Goal: Task Accomplishment & Management: Use online tool/utility

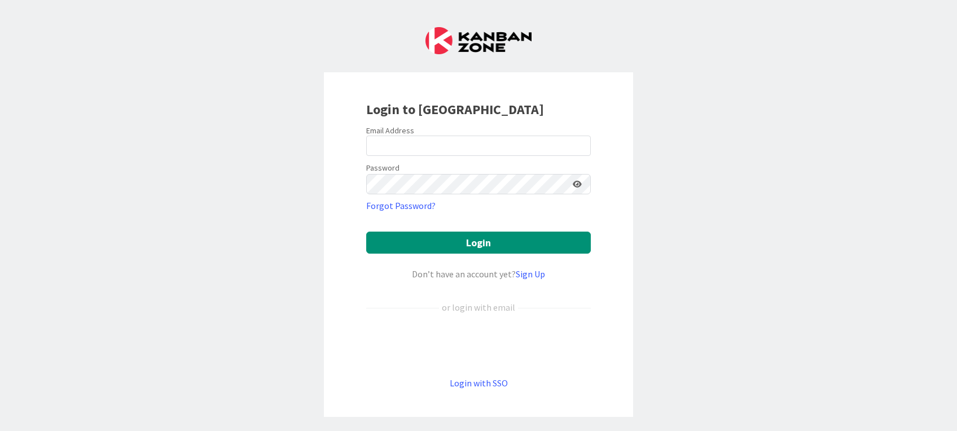
click at [473, 373] on form "Email Address Password Forgot Password? Login Don’t have an account yet? Sign U…" at bounding box center [478, 257] width 225 height 264
drag, startPoint x: 473, startPoint y: 373, endPoint x: 475, endPoint y: 384, distance: 10.9
click at [475, 384] on link "Login with SSO" at bounding box center [479, 382] width 58 height 11
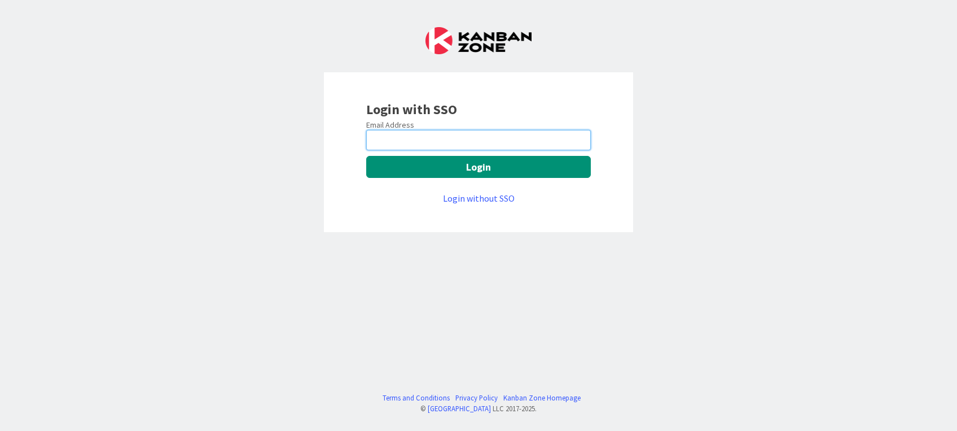
click at [451, 143] on input "email" at bounding box center [478, 140] width 225 height 20
paste input "[PERSON_NAME][EMAIL_ADDRESS][PERSON_NAME][DOMAIN_NAME]"
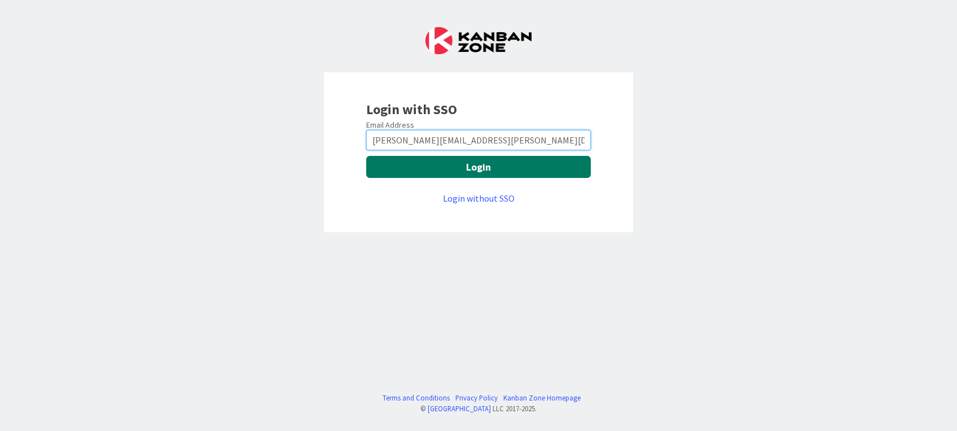
type input "[PERSON_NAME][EMAIL_ADDRESS][PERSON_NAME][DOMAIN_NAME]"
click at [437, 172] on button "Login" at bounding box center [478, 167] width 225 height 22
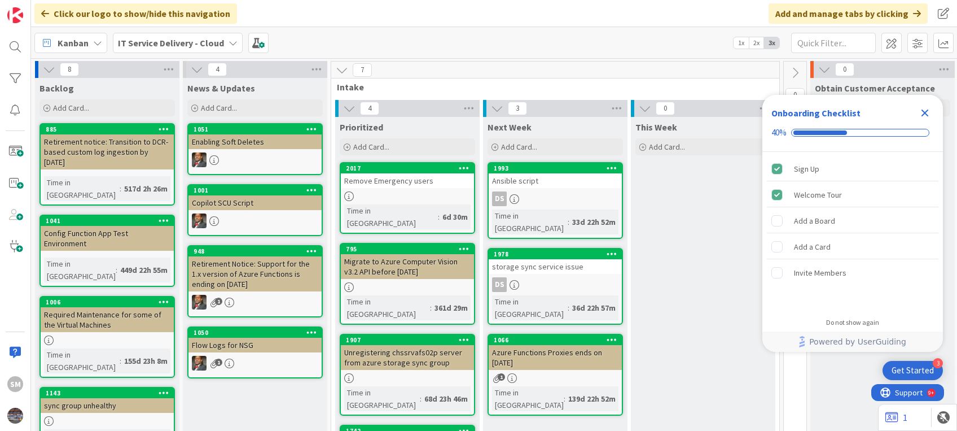
click at [923, 108] on icon "Close Checklist" at bounding box center [925, 113] width 14 height 14
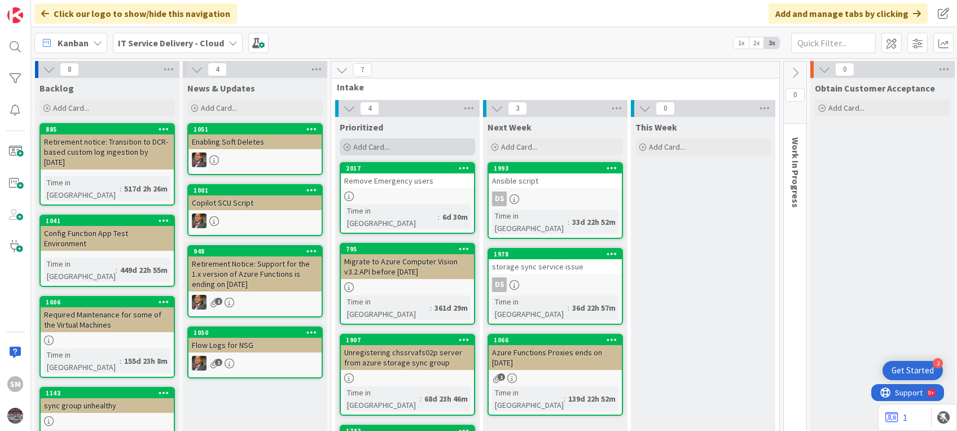
click at [425, 153] on div "Add Card..." at bounding box center [407, 146] width 135 height 17
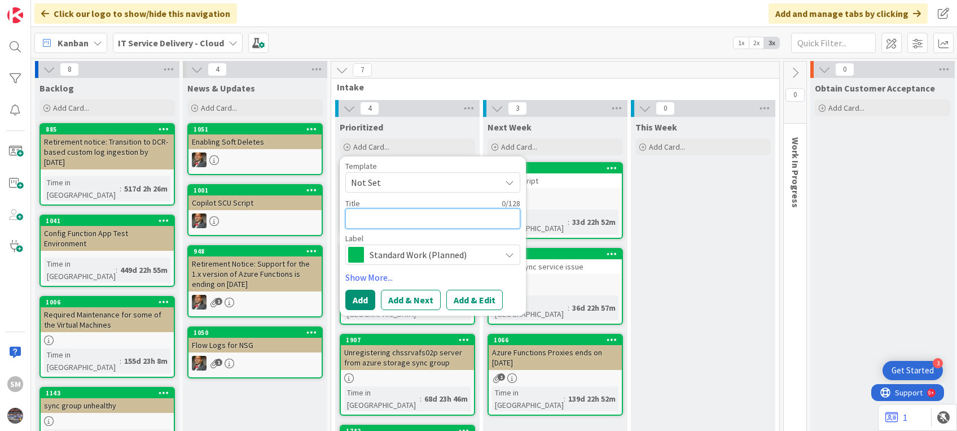
click at [366, 211] on textarea at bounding box center [432, 218] width 175 height 20
paste textarea "\\mcjunkinredman.com\data\FR-Ventes\ YARA GONFREVILLE"
type textarea "x"
type textarea "\\mcjunkinredman.com\data\FR-Ventes\ YARA GONFREVILLE"
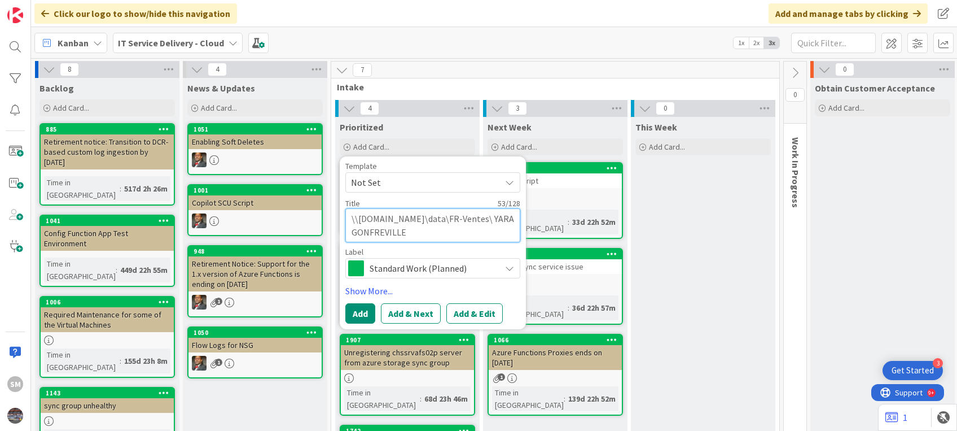
click at [348, 217] on textarea "\\mcjunkinredman.com\data\FR-Ventes\ YARA GONFREVILLE" at bounding box center [432, 225] width 175 height 34
type textarea "x"
type textarea "f\\mcjunkinredman.com\data\FR-Ventes\ YARA GONFREVILLE"
type textarea "x"
type textarea "fi\\mcjunkinredman.com\data\FR-Ventes\ YARA GONFREVILLE"
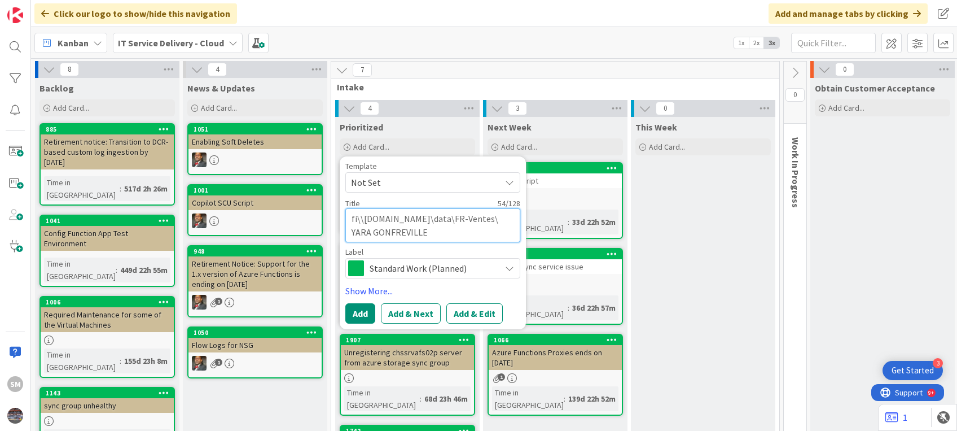
type textarea "x"
type textarea "fil\\mcjunkinredman.com\data\FR-Ventes\ YARA GONFREVILLE"
type textarea "x"
type textarea "file\\mcjunkinredman.com\data\FR-Ventes\ YARA GONFREVILLE"
type textarea "x"
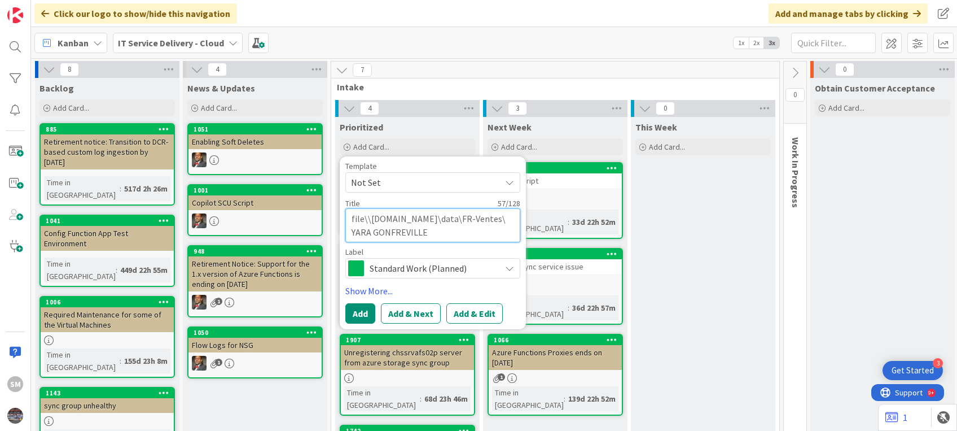
type textarea "file \\mcjunkinredman.com\data\FR-Ventes\ YARA GONFREVILLE"
type textarea "x"
type textarea "file r\\mcjunkinredman.com\data\FR-Ventes\ YARA GONFREVILLE"
type textarea "x"
type textarea "file re\\mcjunkinredman.com\data\FR-Ventes\ YARA GONFREVILLE"
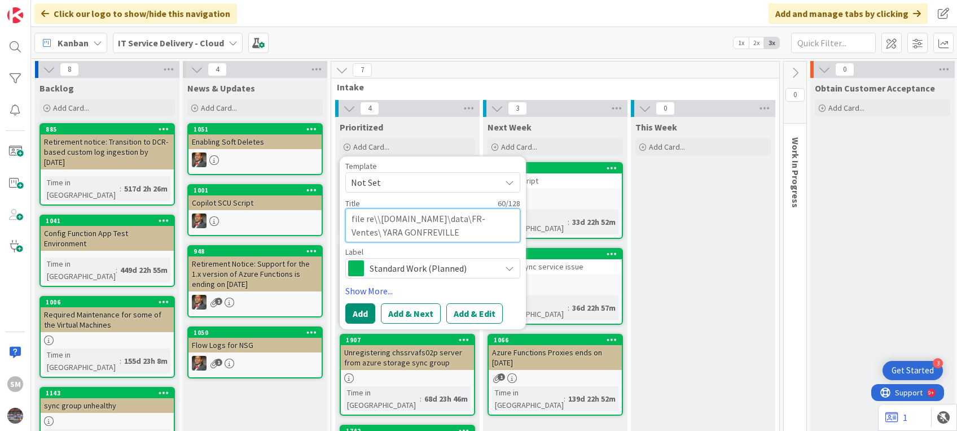
type textarea "x"
type textarea "file res\\mcjunkinredman.com\data\FR-Ventes\ YARA GONFREVILLE"
type textarea "x"
type textarea "file rest\\mcjunkinredman.com\data\FR-Ventes\ YARA GONFREVILLE"
type textarea "x"
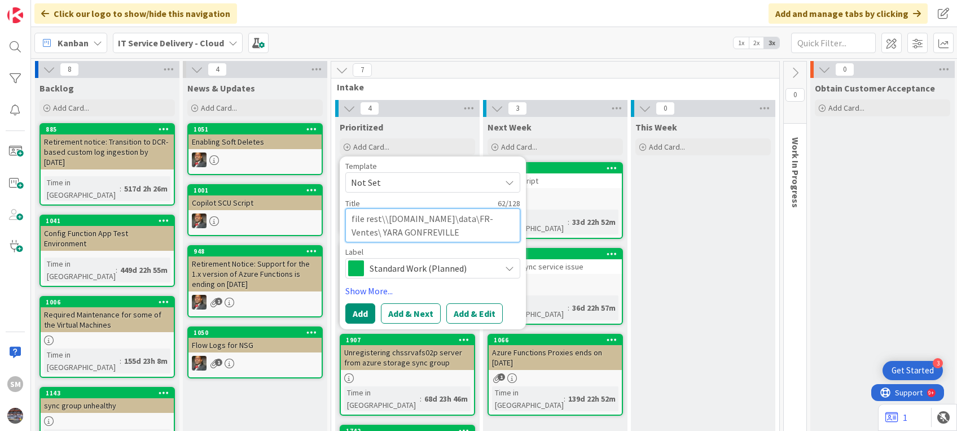
type textarea "file resto\\mcjunkinredman.com\data\FR-Ventes\ YARA GONFREVILLE"
type textarea "x"
type textarea "file restor\\mcjunkinredman.com\data\FR-Ventes\ YARA GONFREVILLE"
type textarea "x"
type textarea "file restore\\mcjunkinredman.com\data\FR-Ventes\ YARA GONFREVILLE"
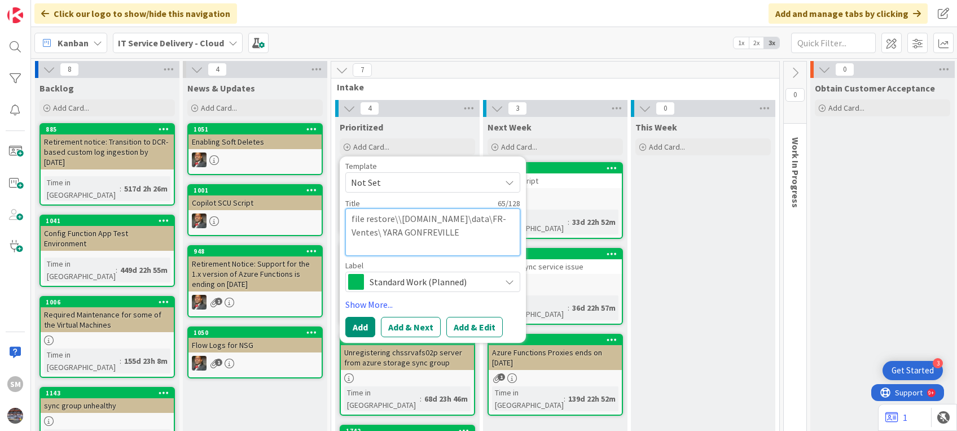
click at [350, 236] on textarea "file restore\\mcjunkinredman.com\data\FR-Ventes\ YARA GONFREVILLE" at bounding box center [432, 231] width 175 height 47
type textarea "x"
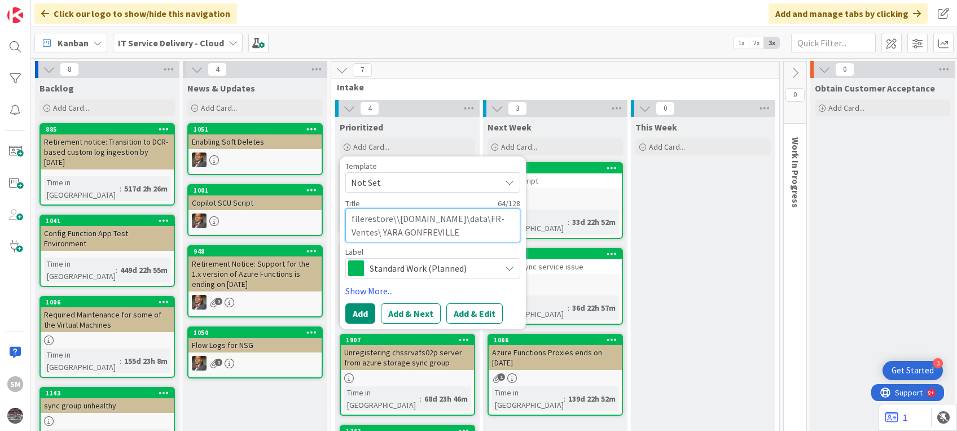
type textarea "filerestore\\mcjunkinredman.com\data\FR-Ventes\ YARA GONFREVILLE"
type textarea "x"
type textarea "file restore\\mcjunkinredman.com\data\FR-Ventes\ YARA GONFREVILLE"
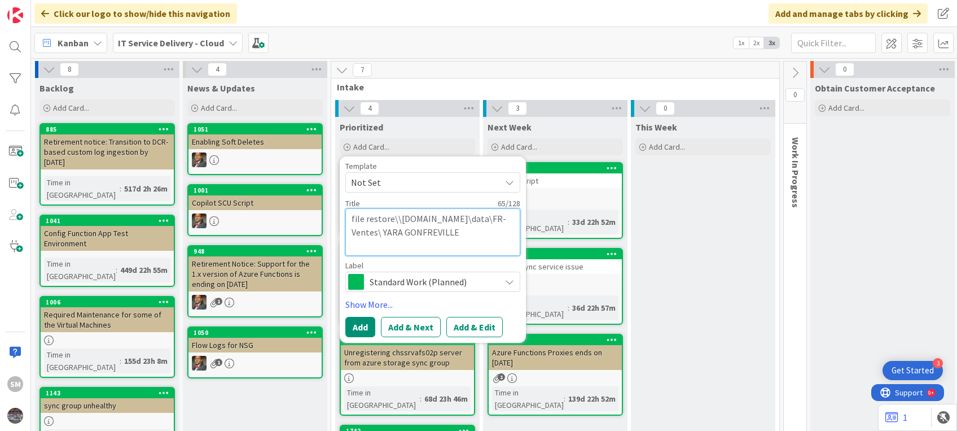
click at [357, 221] on textarea "file restore\\mcjunkinredman.com\data\FR-Ventes\ YARA GONFREVILLE" at bounding box center [432, 231] width 175 height 47
click at [348, 234] on textarea "file restore\\mcjunkinredman.com\data\FR-Ventes\ YARA GONFREVILLE" at bounding box center [432, 231] width 175 height 47
type textarea "x"
type textarea "filerestore\\mcjunkinredman.com\data\FR-Ventes\ YARA GONFREVILLE"
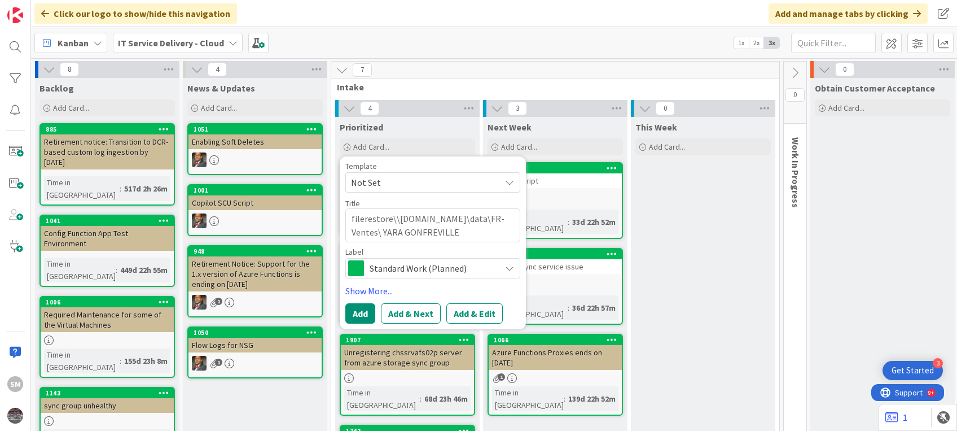
type textarea "x"
type textarea "File restore\\mcjunkinredman.com\data\FR-Ventes\ YARA GONFREVILLE"
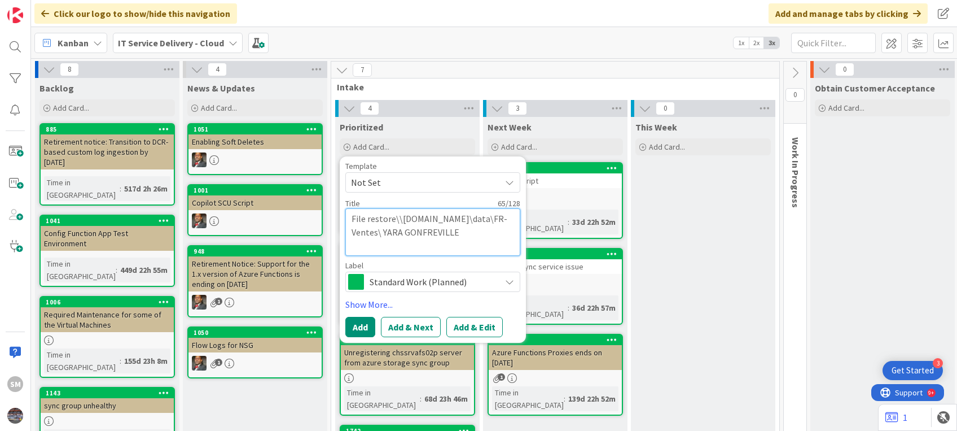
type textarea "x"
type textarea "File restore>\\mcjunkinredman.com\data\FR-Ventes\ YARA GONFREVILLE"
type textarea "x"
type textarea "File restore\\mcjunkinredman.com\data\FR-Ventes\ YARA GONFREVILLE"
type textarea "x"
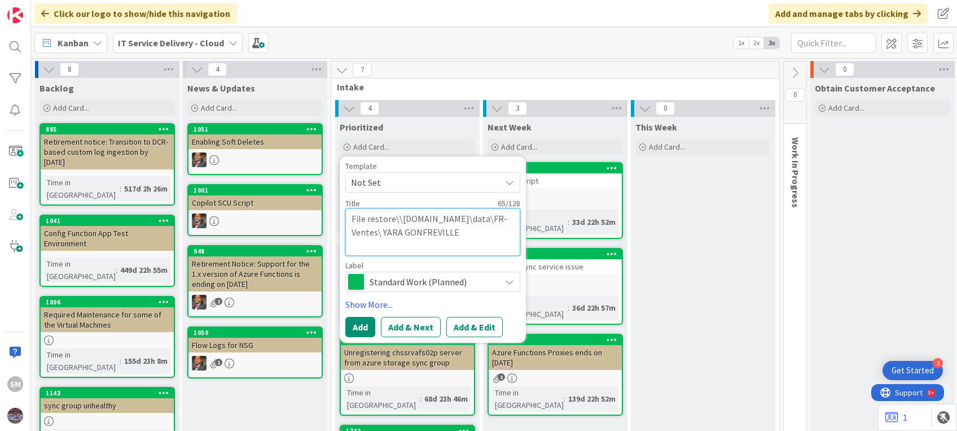
type textarea "File restore \\mcjunkinredman.com\data\FR-Ventes\ YARA GONFREVILLE"
type textarea "x"
type textarea "File restore \\mcjunkinredman.com\data\FR-Ventes\ YARA GONFREVILLE"
type textarea "x"
type textarea "File restore \\mcjunkinredman.com\data\FR-Ventes\ YARA GONFREVILLE"
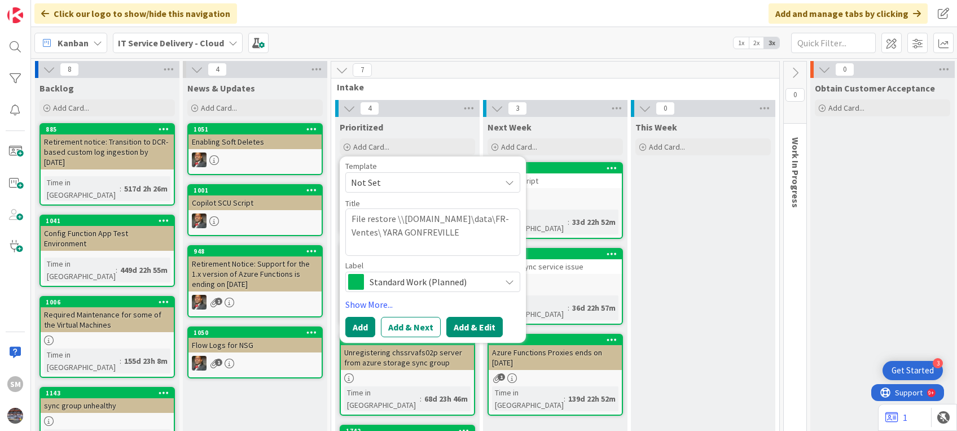
click at [465, 326] on button "Add & Edit" at bounding box center [474, 327] width 56 height 20
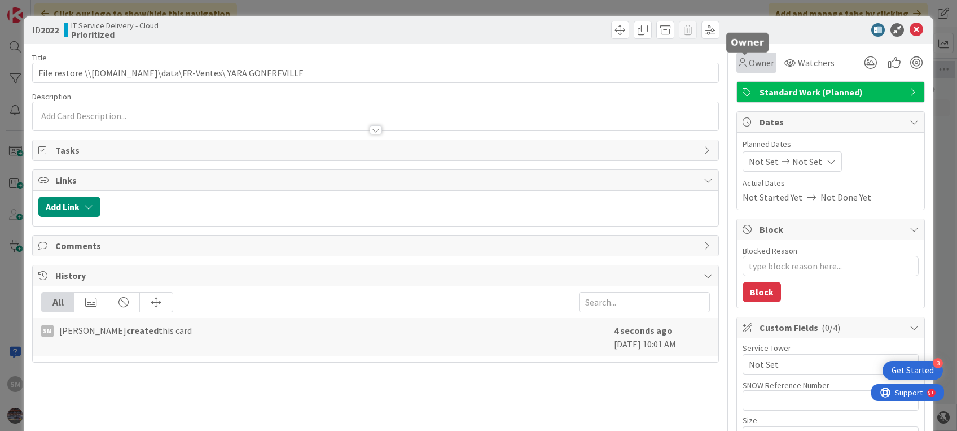
click at [739, 68] on div "Owner" at bounding box center [757, 63] width 36 height 14
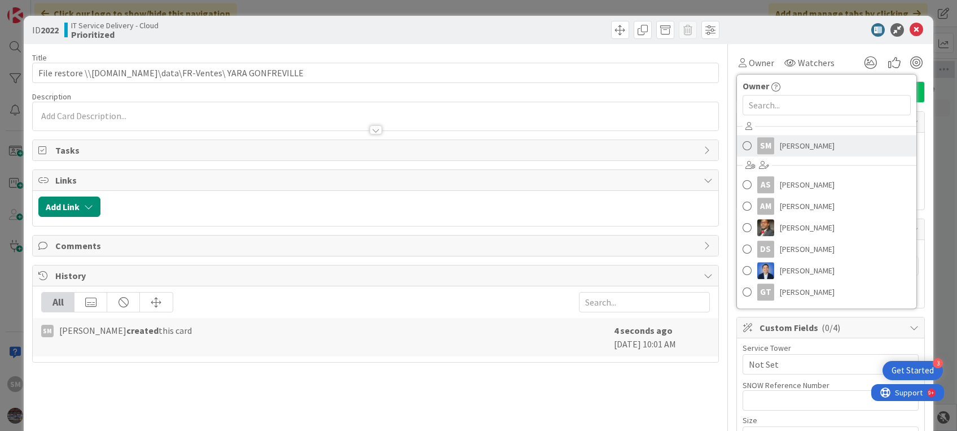
click at [757, 143] on div "SM" at bounding box center [765, 145] width 17 height 17
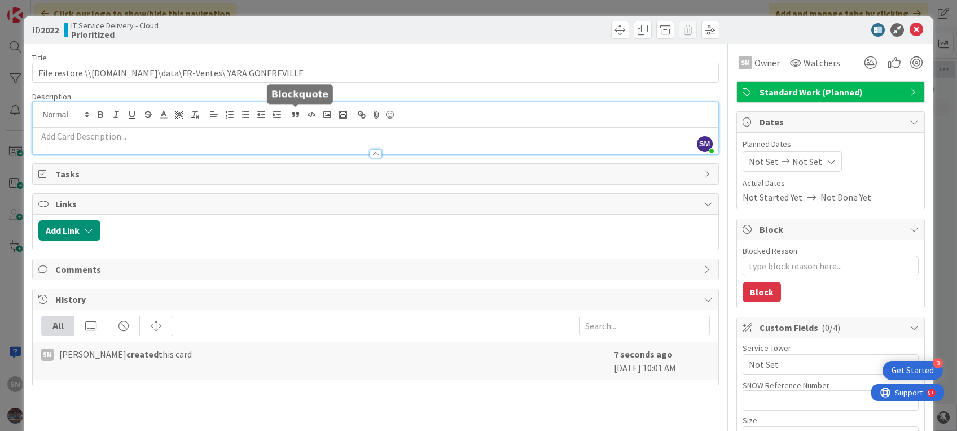
click at [289, 108] on div "SM Sejal Mase just joined" at bounding box center [375, 128] width 685 height 52
paste div
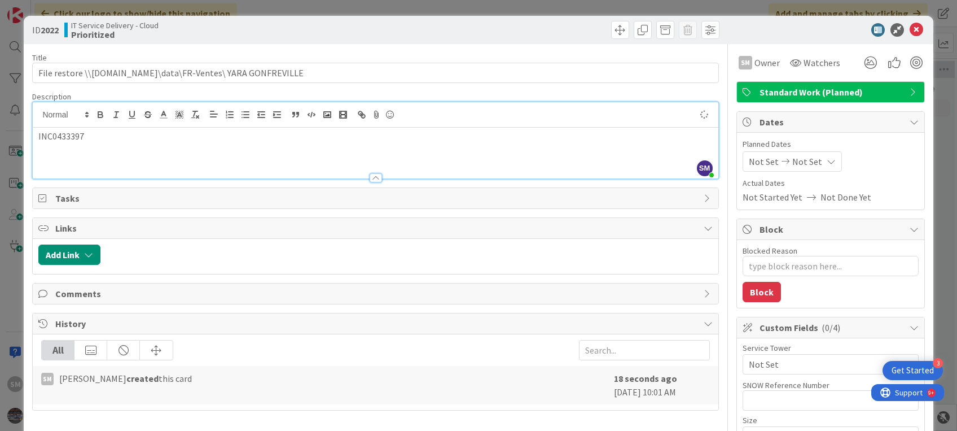
type textarea "x"
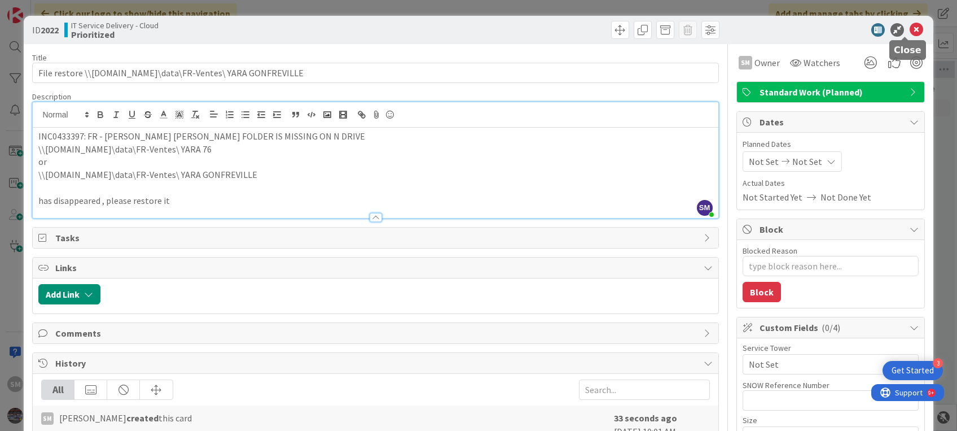
click at [910, 25] on icon at bounding box center [917, 30] width 14 height 14
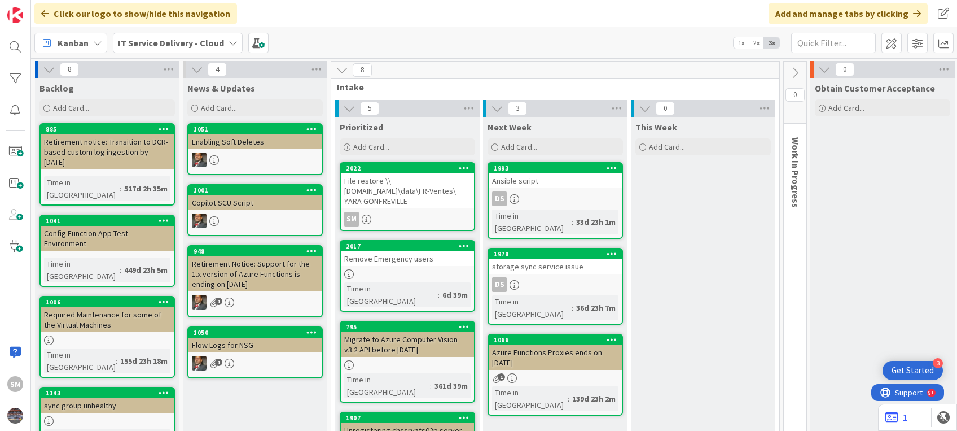
click at [396, 203] on div "File restore \\mcjunkinredman.com\data\FR-Ventes\ YARA GONFREVILLE" at bounding box center [407, 190] width 133 height 35
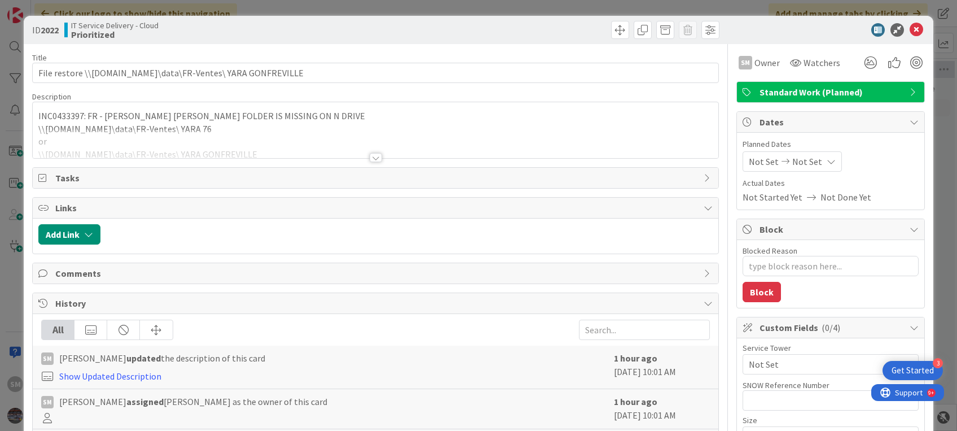
type textarea "x"
click at [330, 140] on div at bounding box center [375, 143] width 685 height 29
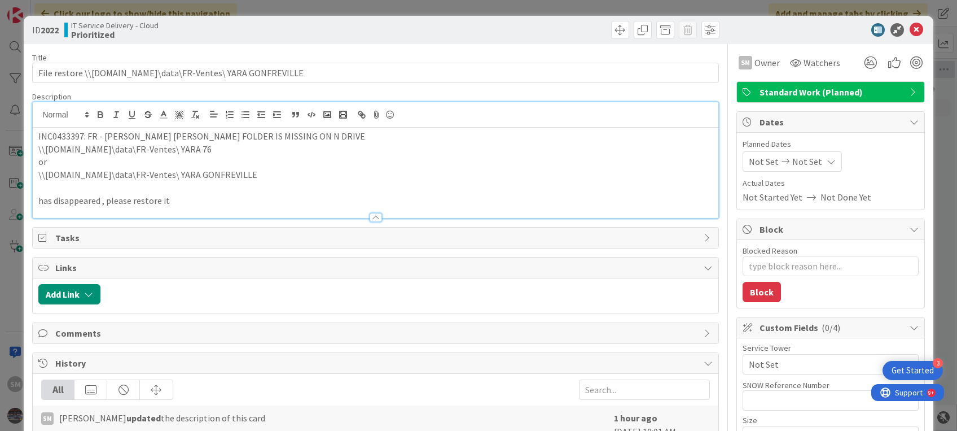
click at [238, 172] on p "\\mcjunkinredman.com\data\FR-Ventes\ YARA GONFREVILLE" at bounding box center [375, 174] width 674 height 13
click at [119, 149] on p "\\mcjunkinredman.com\data\FR-Ventes\ YARA 76" at bounding box center [375, 149] width 674 height 13
click at [36, 134] on div "INC0433397: FR - HELENE MARIE FOLDER IS MISSING ON N DRIVE \\mcjunkinredman.com…" at bounding box center [375, 173] width 685 height 90
click at [305, 141] on p "INC0433397: FR - HELENE MARIE FOLDER IS MISSING ON N DRIVE" at bounding box center [375, 136] width 674 height 13
click at [36, 135] on div "INC0433397: FR - HELENE MARIE FOLDER IS MISSING ON N DRIVE \\mcjunkinredman.com…" at bounding box center [375, 173] width 685 height 90
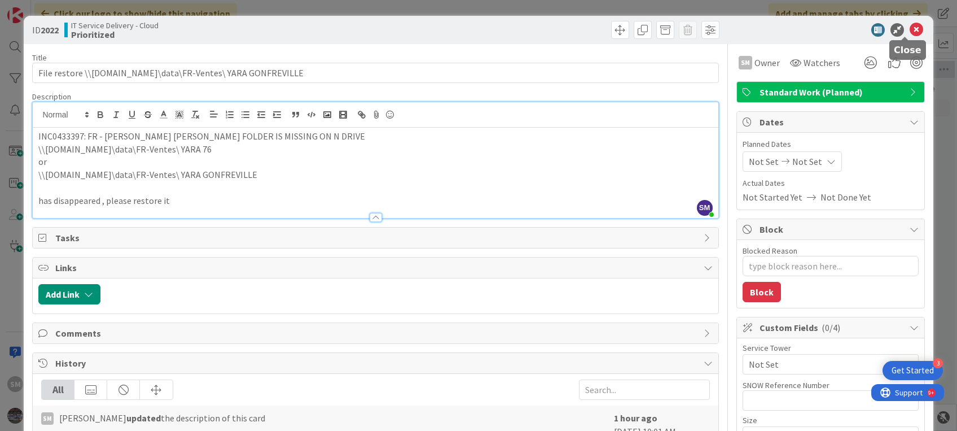
click at [910, 32] on icon at bounding box center [917, 30] width 14 height 14
